Goal: Task Accomplishment & Management: Use online tool/utility

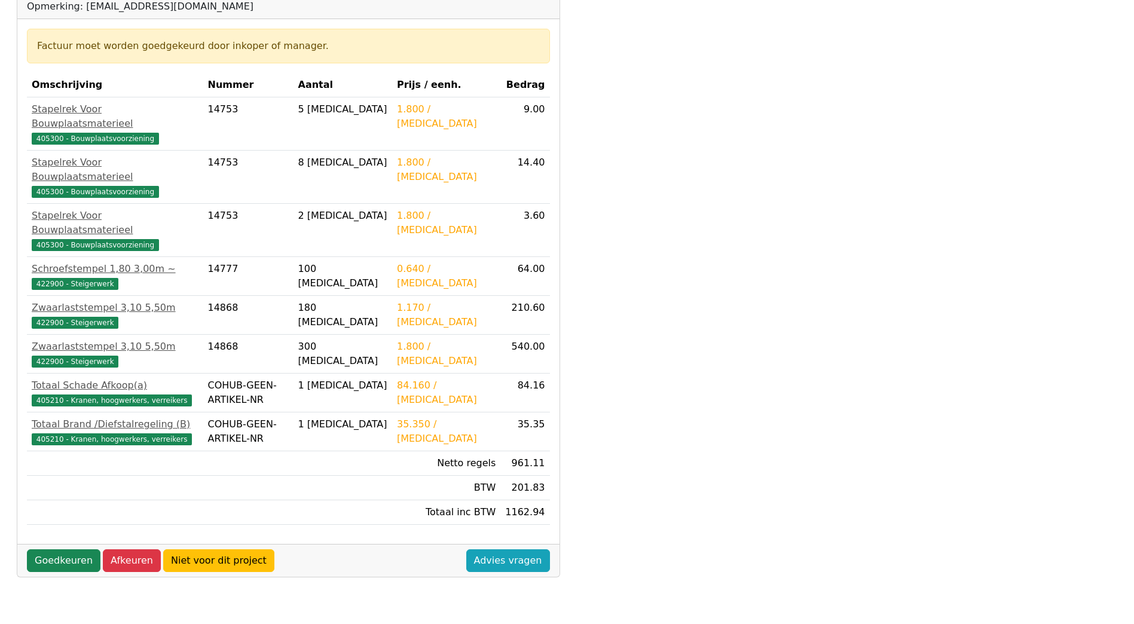
scroll to position [143, 0]
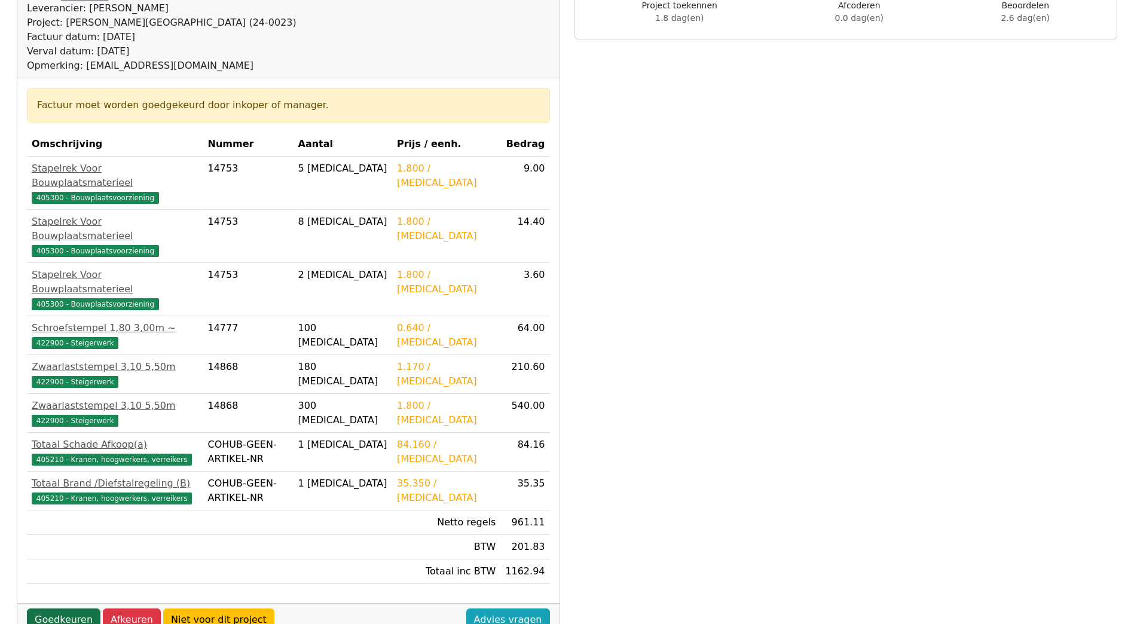
click at [42, 609] on link "Goedkeuren" at bounding box center [64, 620] width 74 height 23
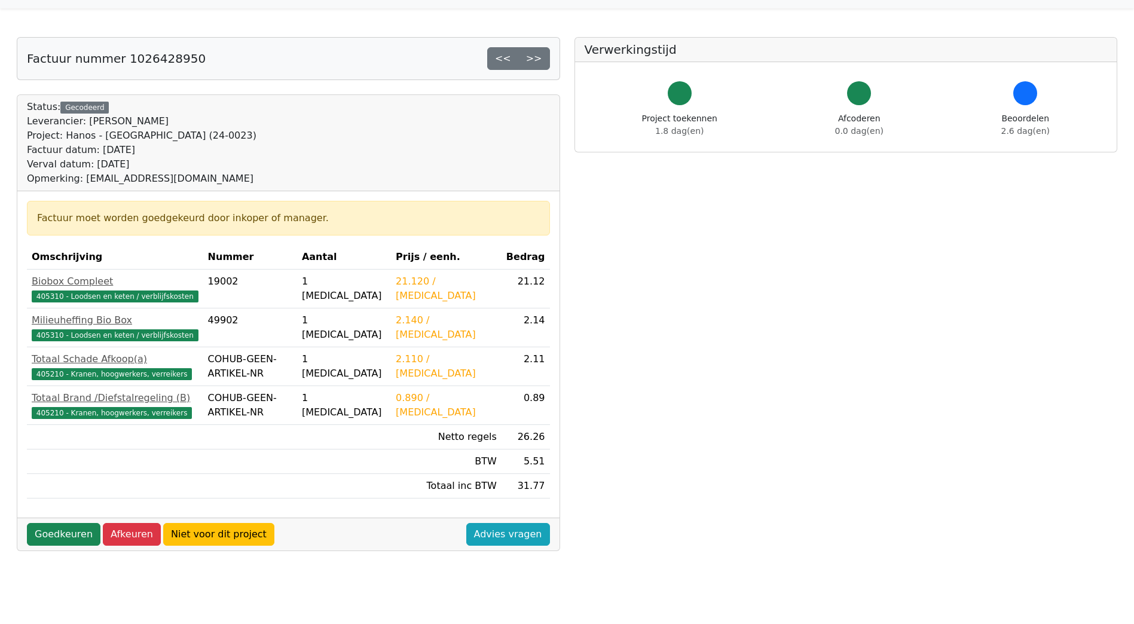
scroll to position [23, 0]
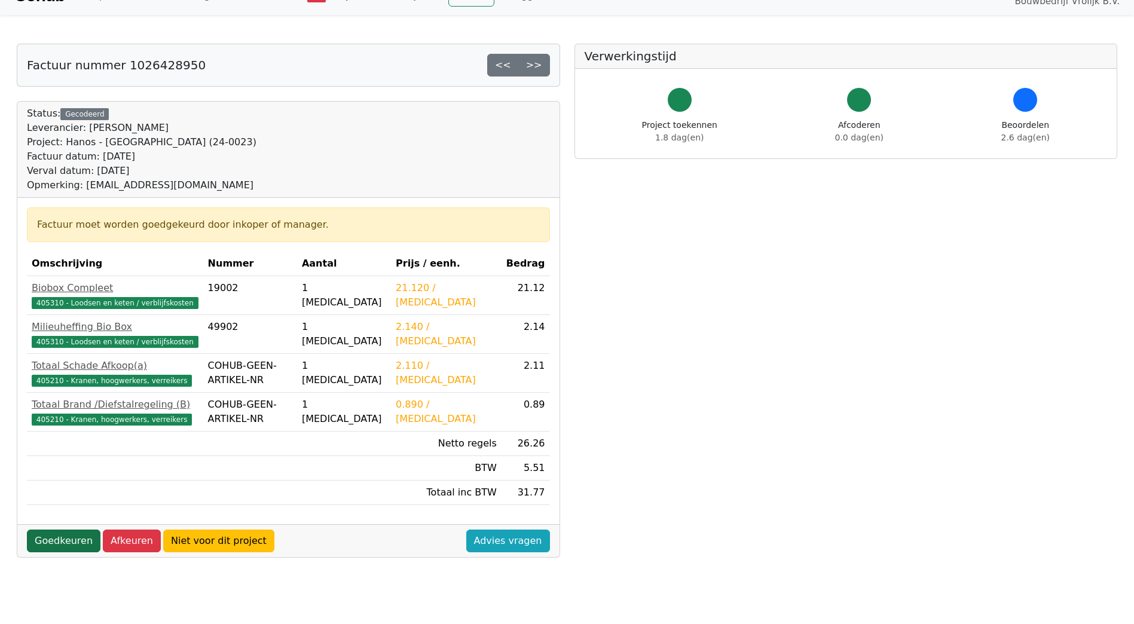
click at [49, 533] on link "Goedkeuren" at bounding box center [64, 541] width 74 height 23
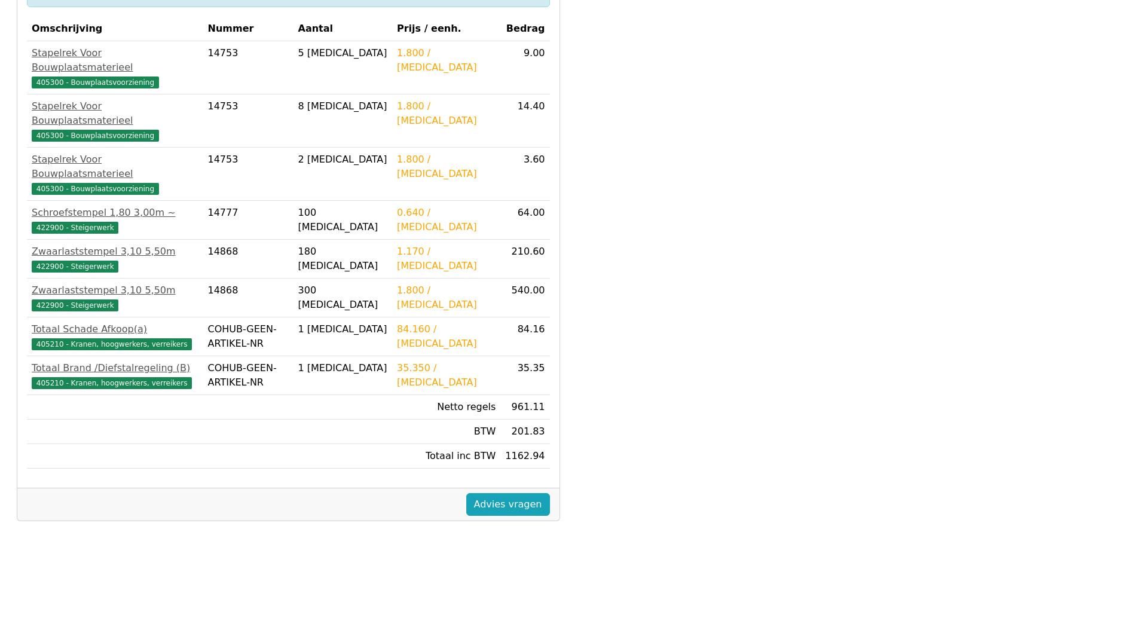
scroll to position [263, 0]
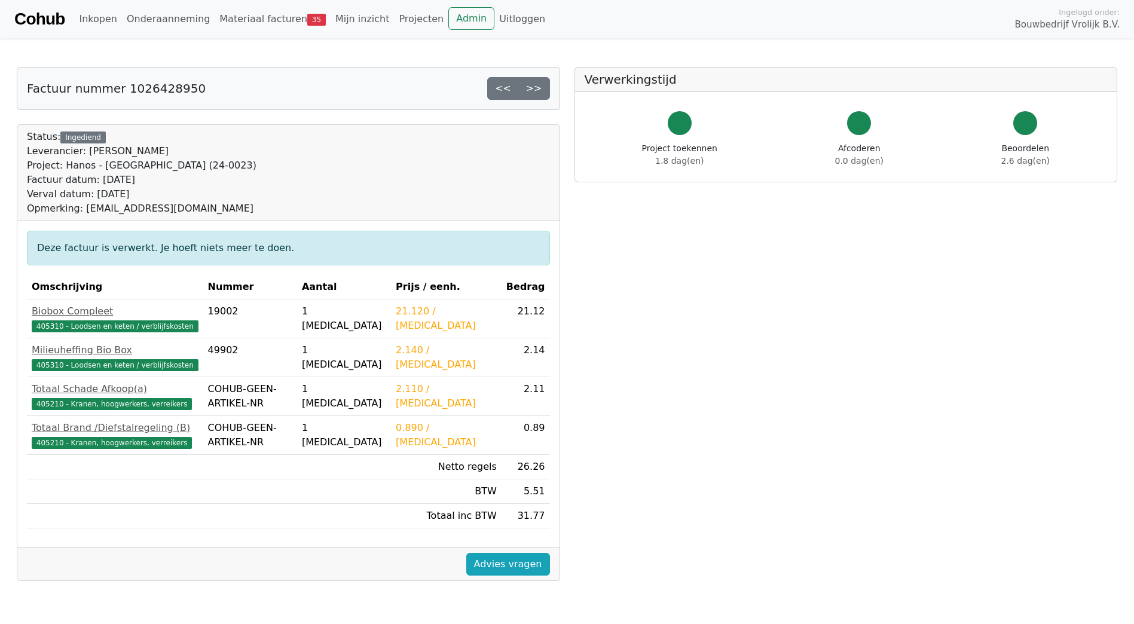
scroll to position [263, 0]
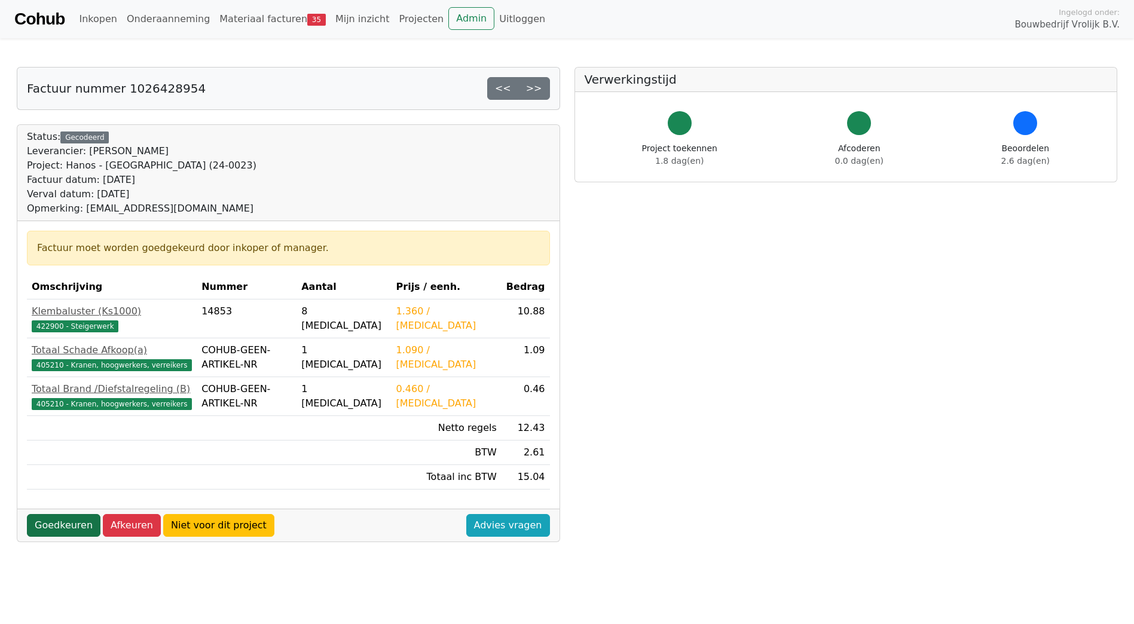
click at [72, 523] on link "Goedkeuren" at bounding box center [64, 525] width 74 height 23
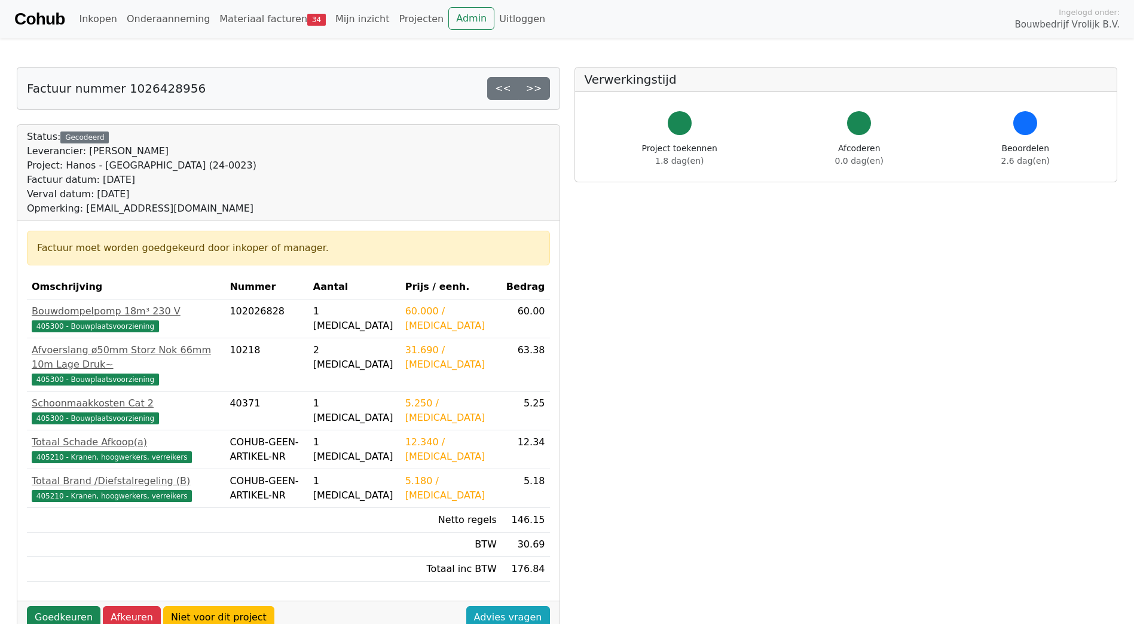
scroll to position [263, 0]
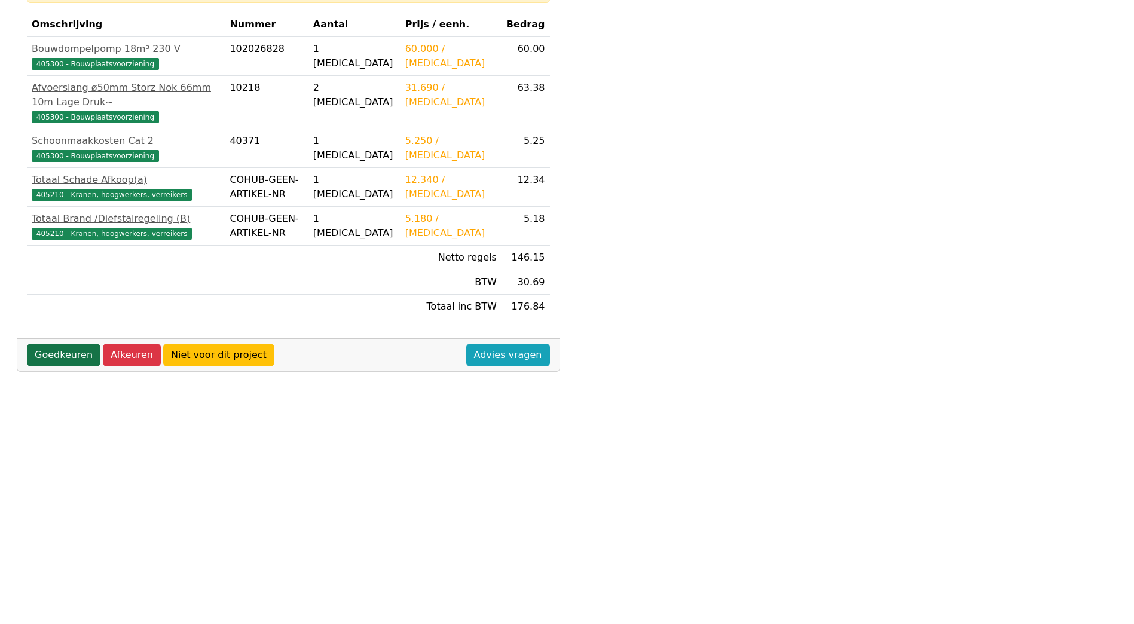
click at [68, 344] on link "Goedkeuren" at bounding box center [64, 355] width 74 height 23
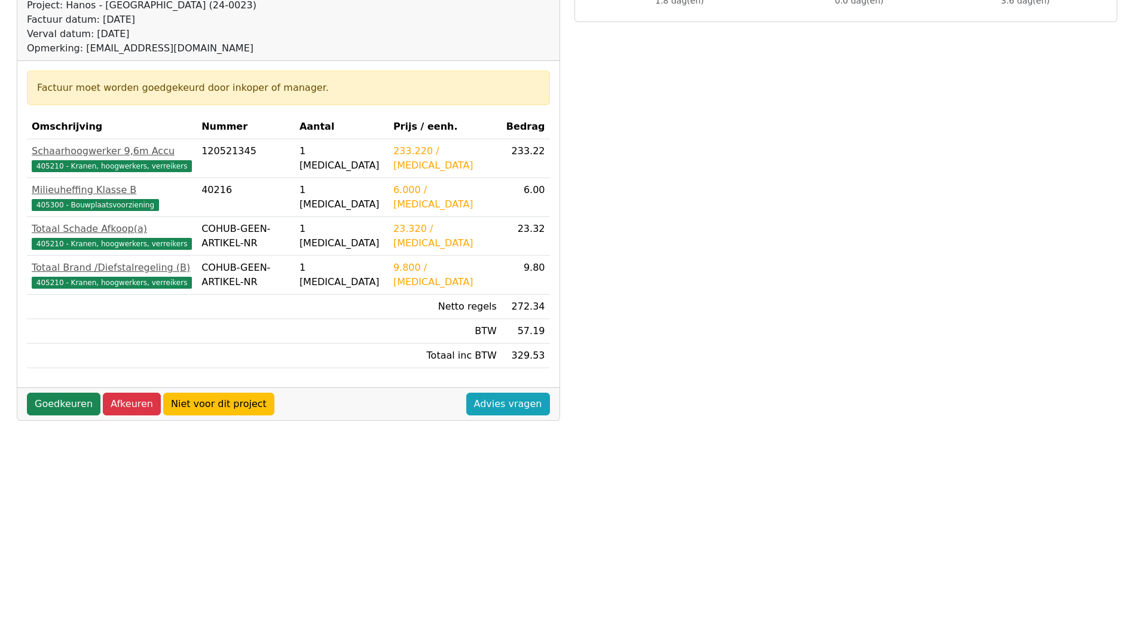
scroll to position [263, 0]
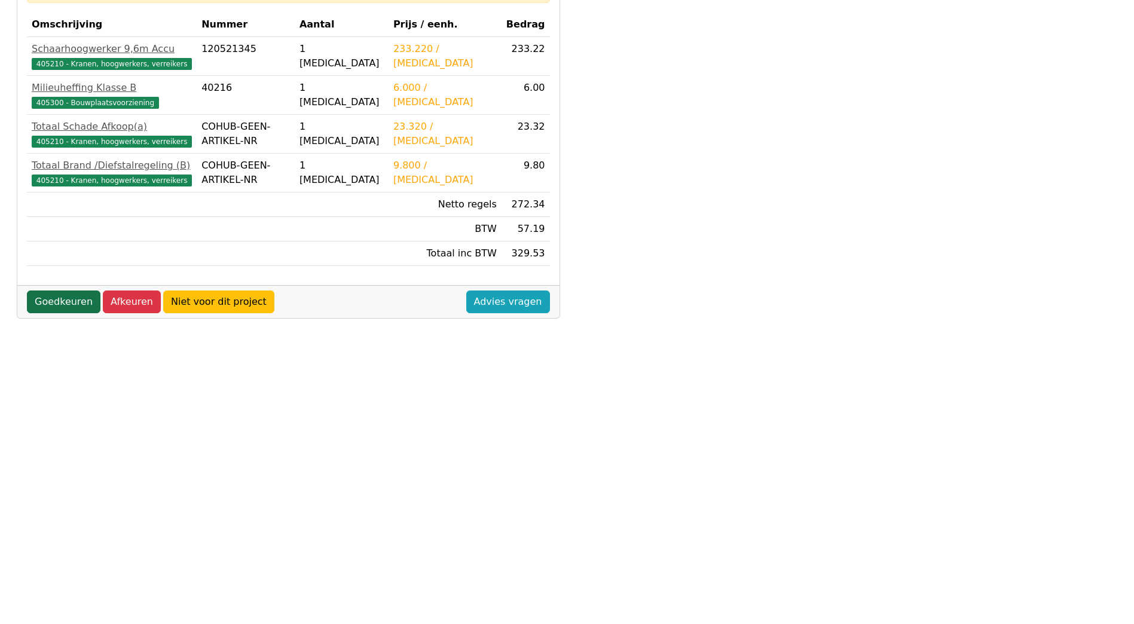
click at [54, 307] on link "Goedkeuren" at bounding box center [64, 302] width 74 height 23
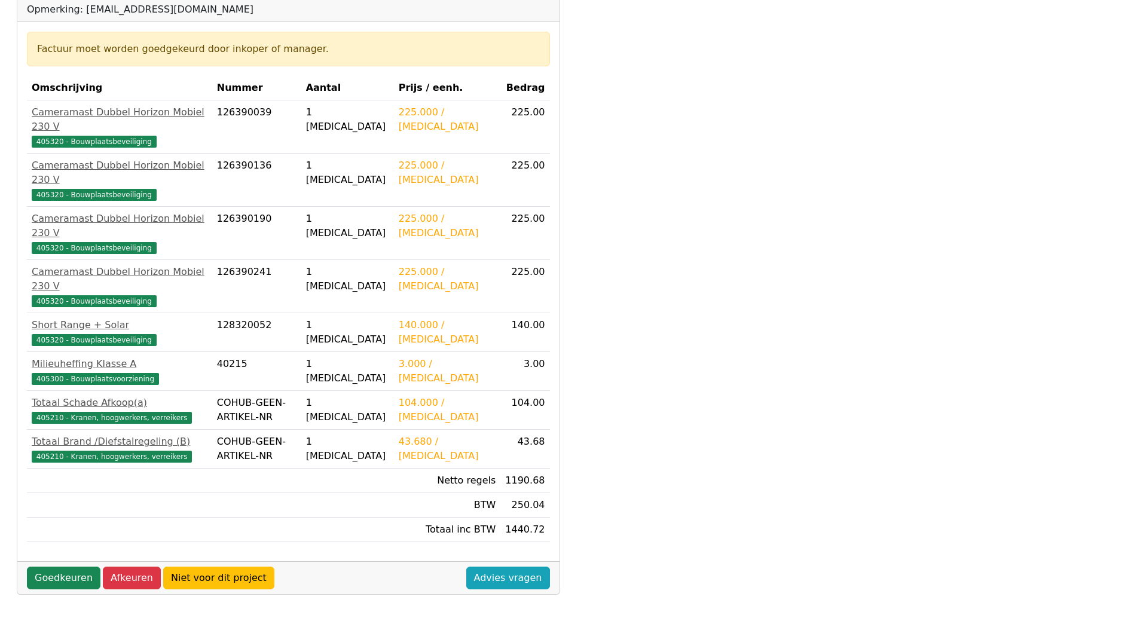
scroll to position [263, 0]
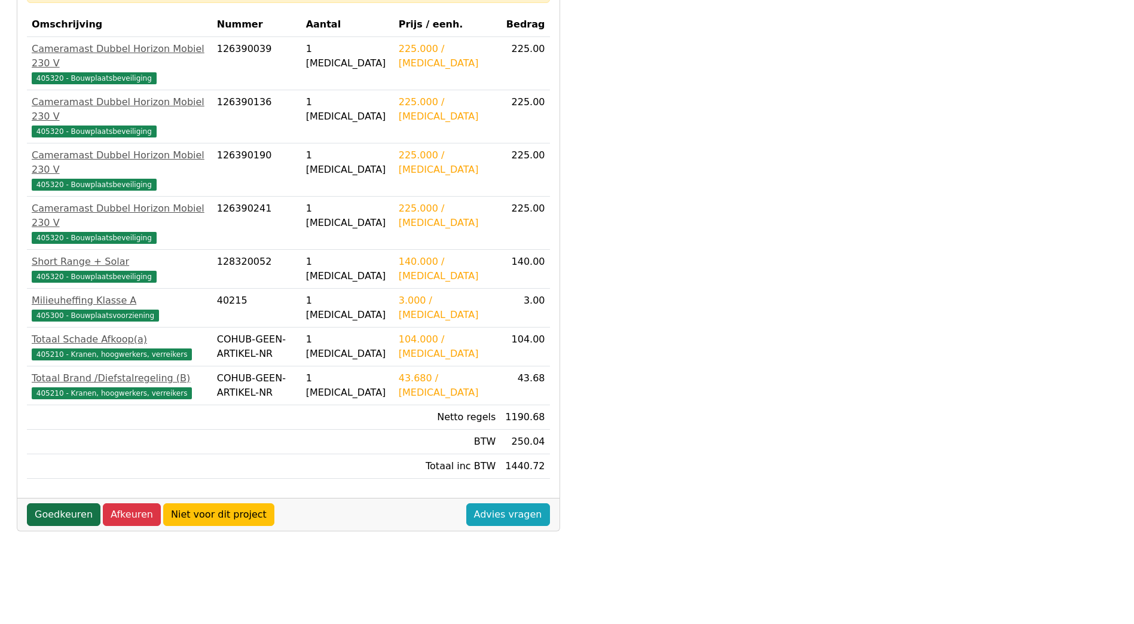
click at [55, 504] on link "Goedkeuren" at bounding box center [64, 515] width 74 height 23
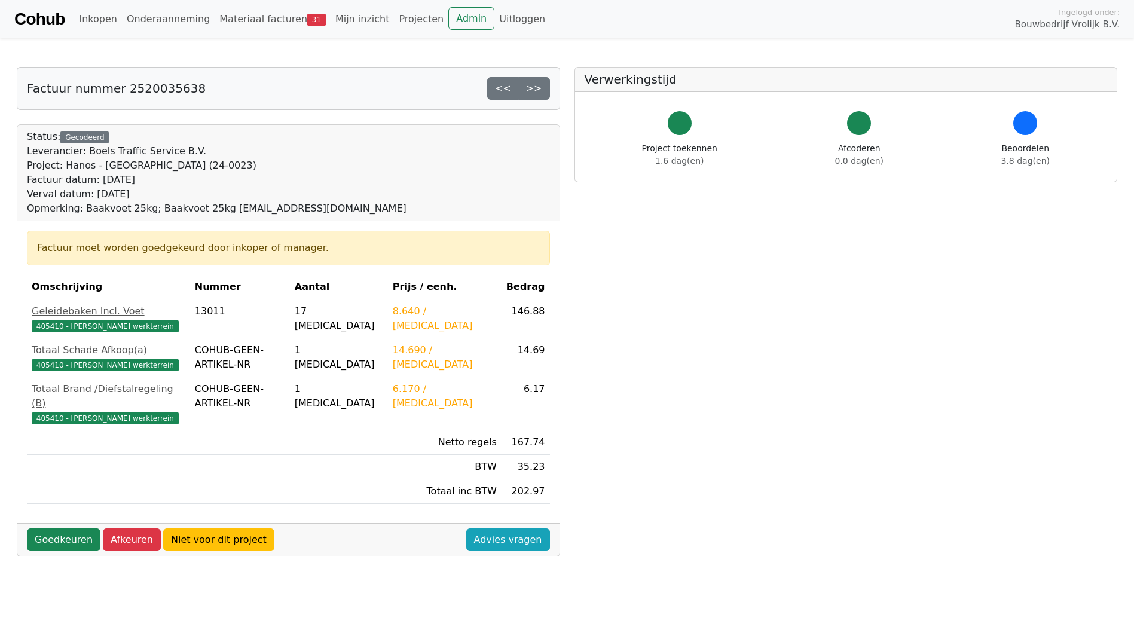
scroll to position [263, 0]
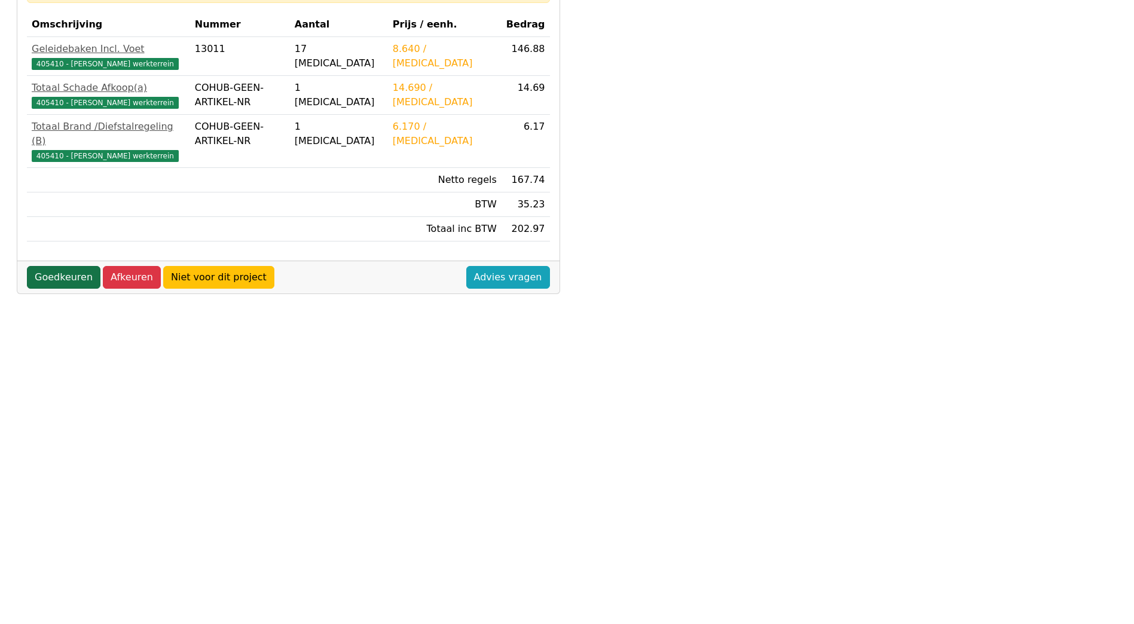
click at [56, 266] on link "Goedkeuren" at bounding box center [64, 277] width 74 height 23
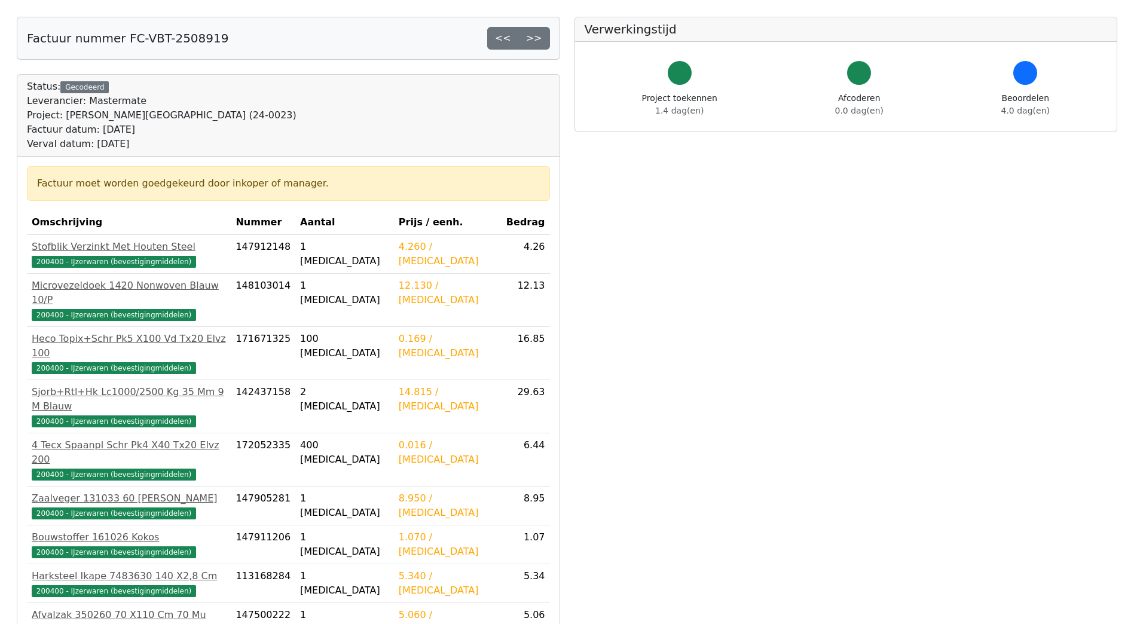
scroll to position [321, 0]
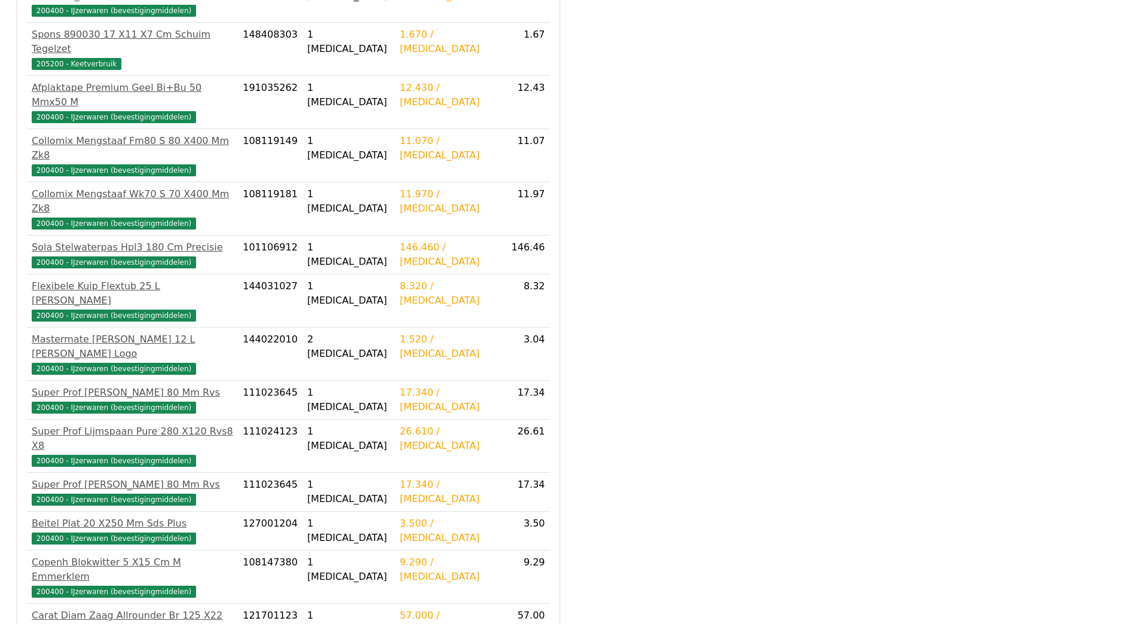
scroll to position [360, 0]
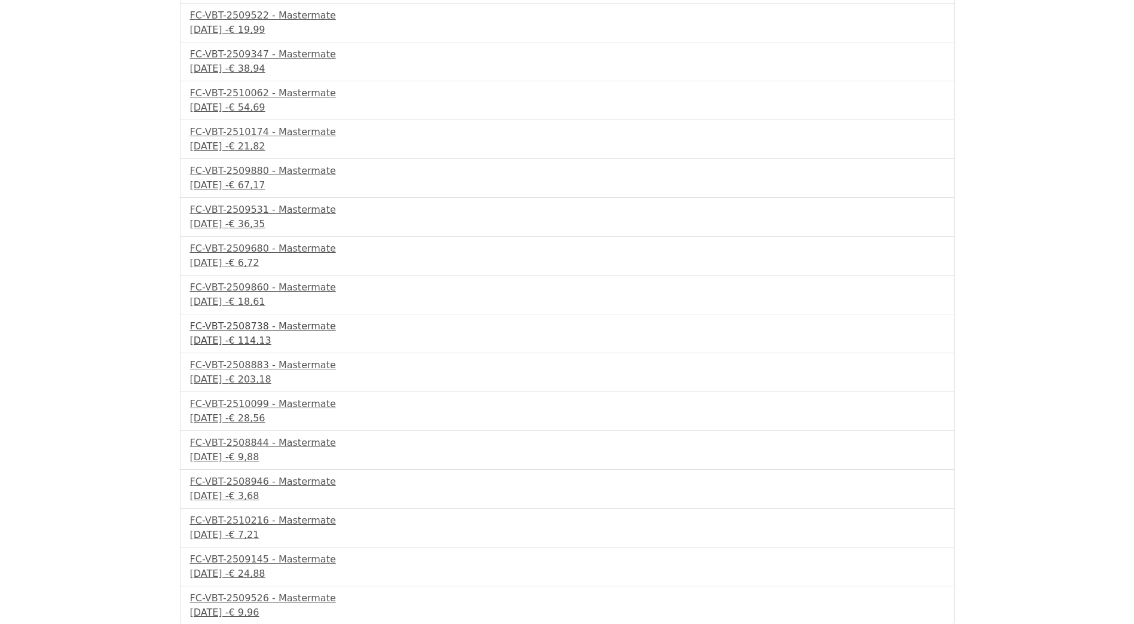
scroll to position [556, 0]
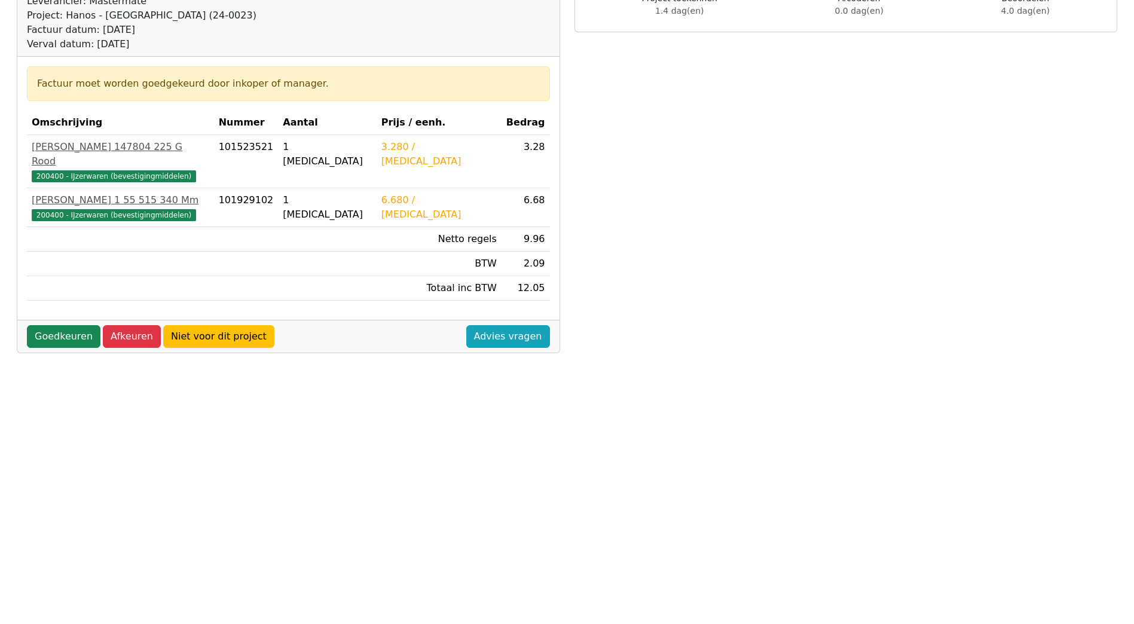
scroll to position [263, 0]
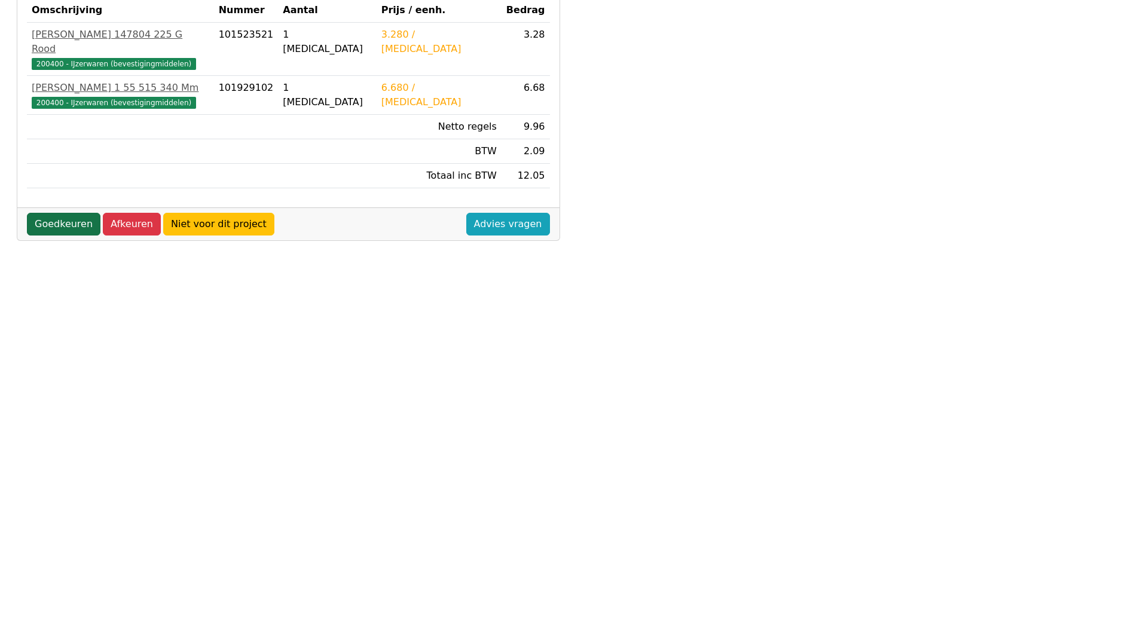
click at [39, 213] on link "Goedkeuren" at bounding box center [64, 224] width 74 height 23
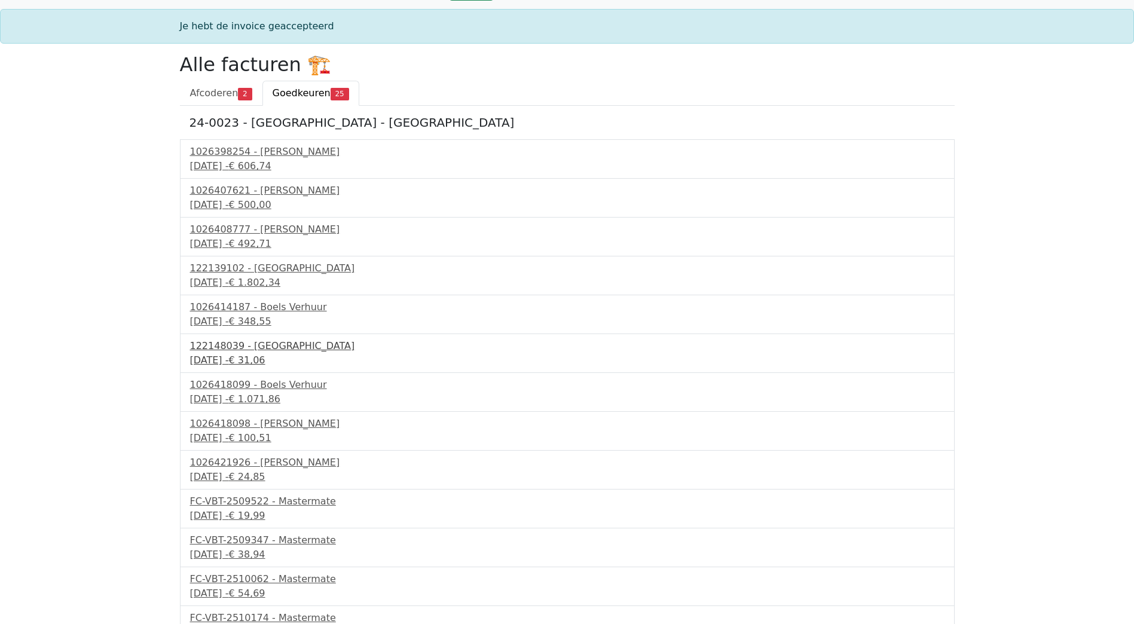
scroll to position [517, 0]
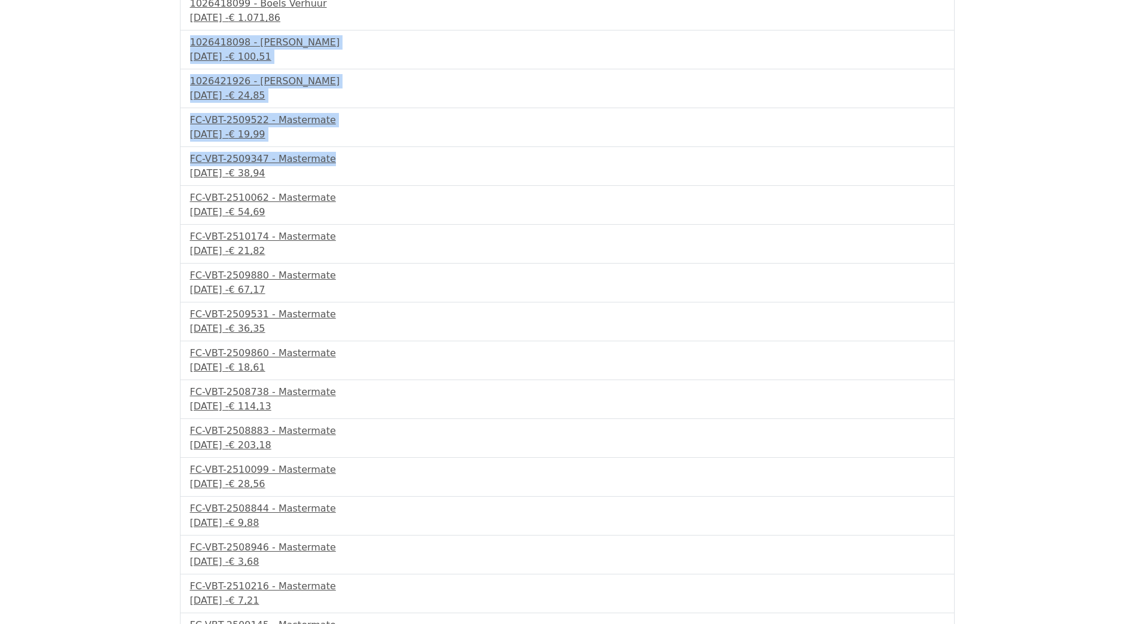
drag, startPoint x: 1056, startPoint y: 25, endPoint x: 1056, endPoint y: 11, distance: 13.8
click at [1056, 11] on body "Cohub Inkopen Onderaanneming Materiaal facturen 27 Mijn inzicht Projecten Admin…" at bounding box center [567, 159] width 1134 height 1141
drag, startPoint x: 1056, startPoint y: 11, endPoint x: 1002, endPoint y: 150, distance: 149.4
click at [1016, 147] on body "Cohub Inkopen Onderaanneming Materiaal facturen 27 Mijn inzicht Projecten Admin…" at bounding box center [567, 160] width 1134 height 1141
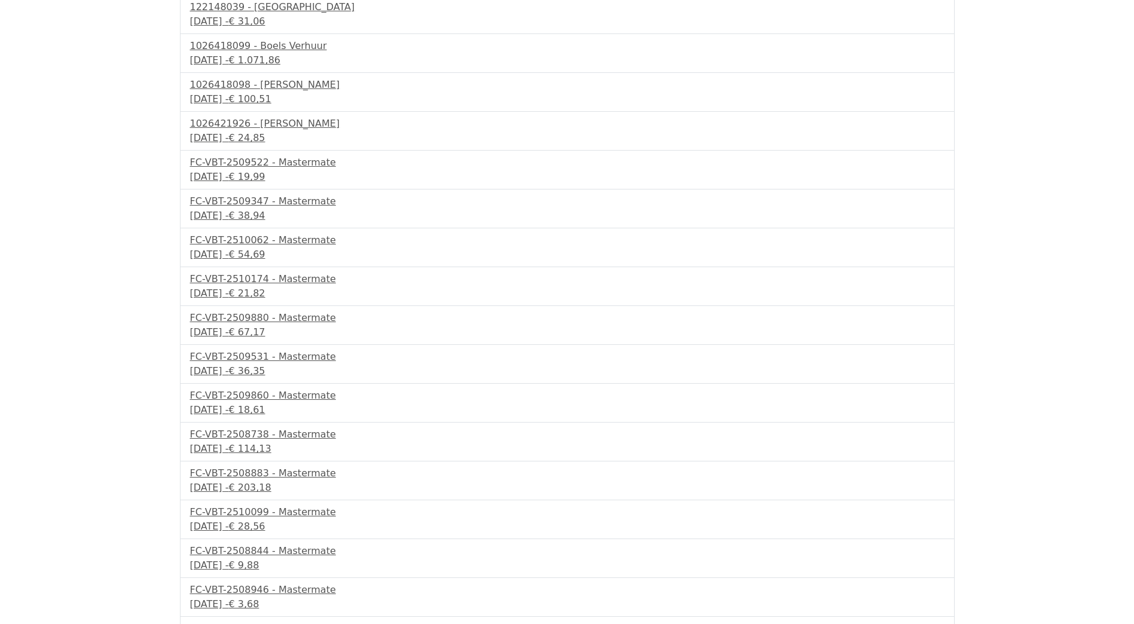
scroll to position [350, 0]
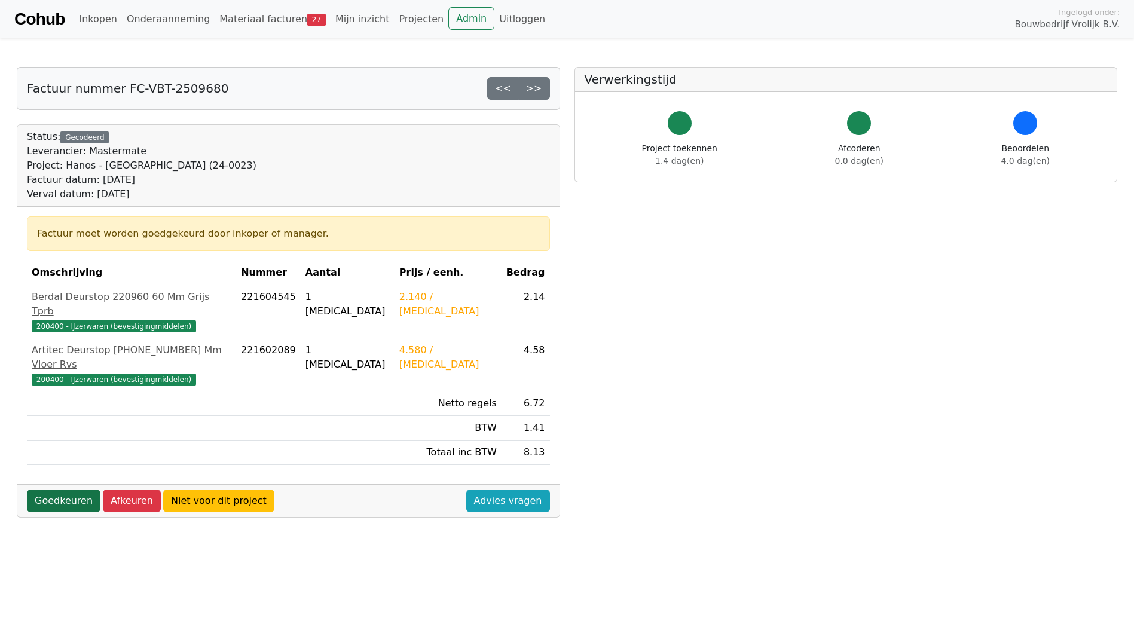
click at [58, 490] on link "Goedkeuren" at bounding box center [64, 501] width 74 height 23
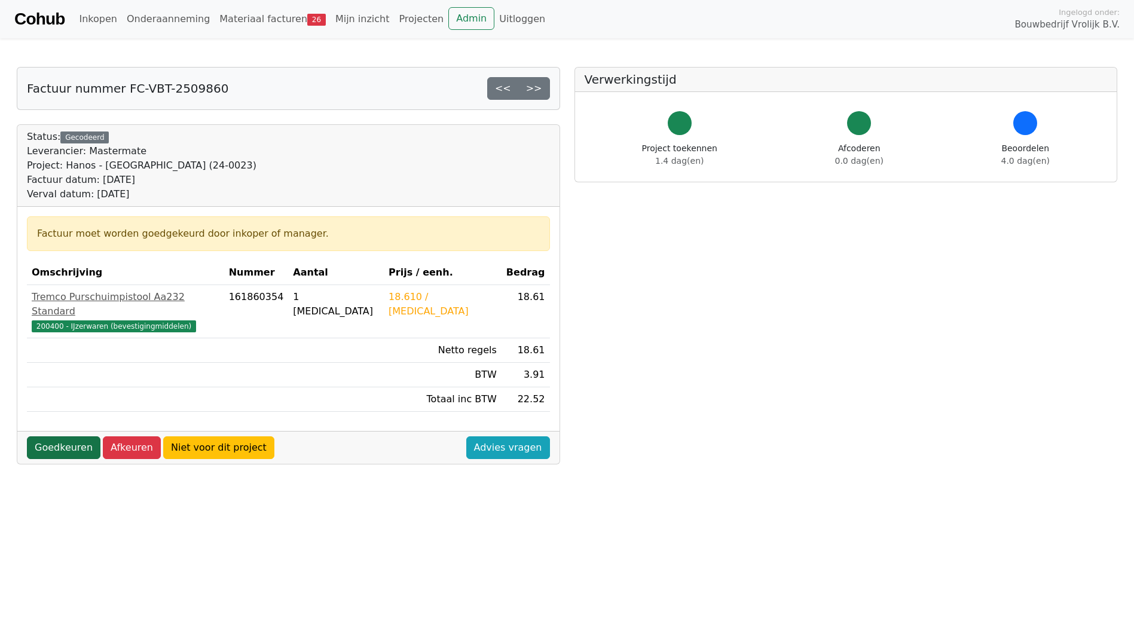
click at [61, 437] on link "Goedkeuren" at bounding box center [64, 448] width 74 height 23
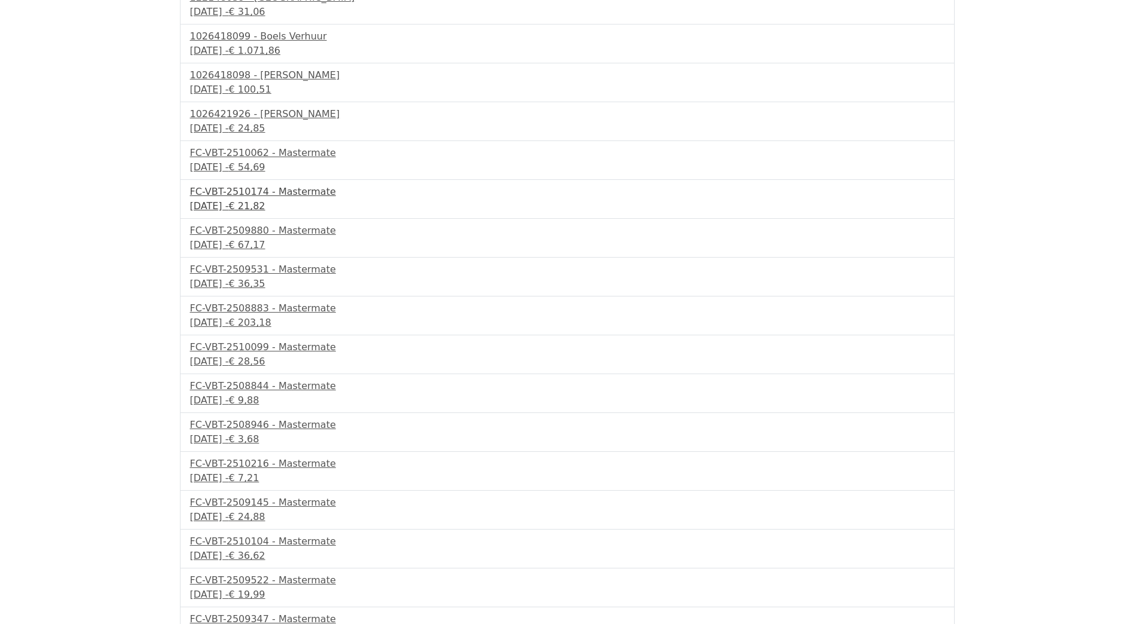
scroll to position [439, 0]
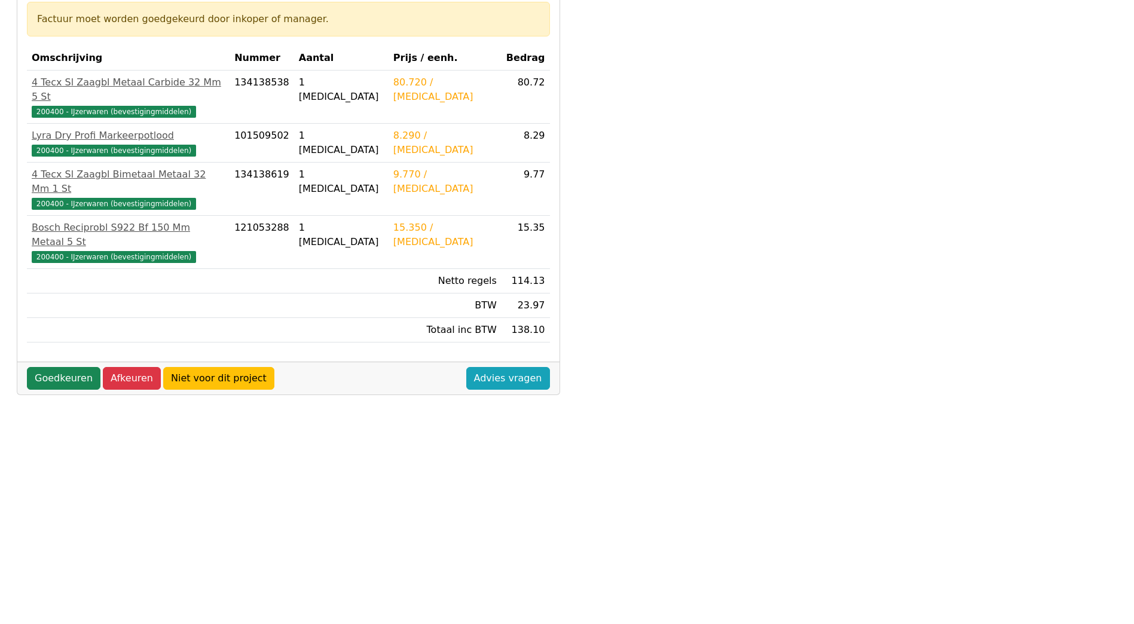
scroll to position [263, 0]
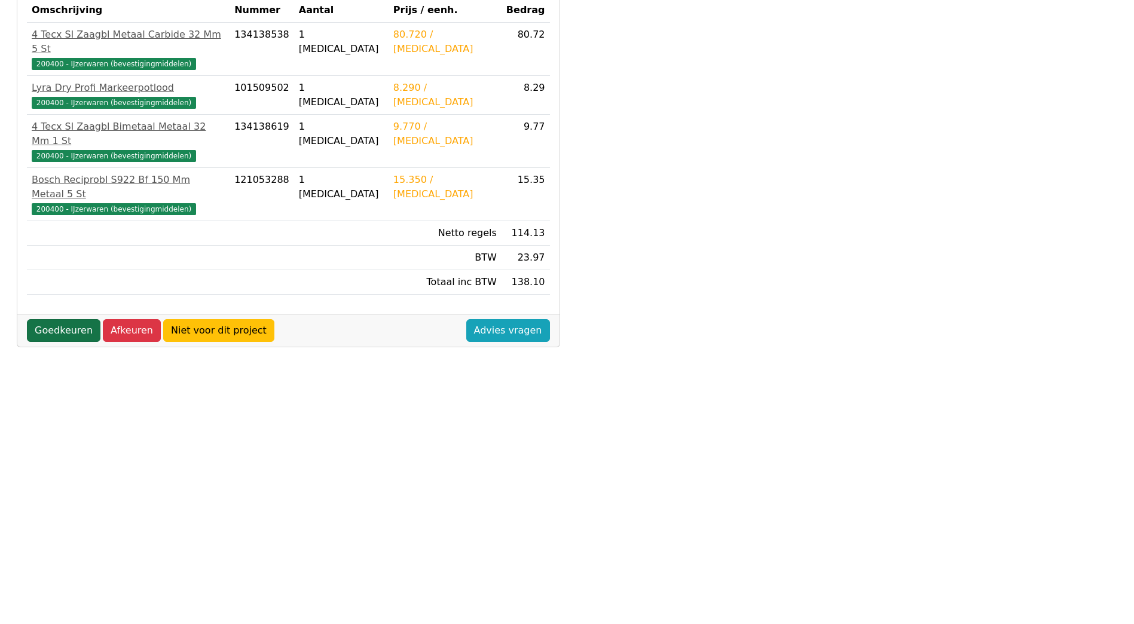
click at [51, 319] on link "Goedkeuren" at bounding box center [64, 330] width 74 height 23
